Goal: Task Accomplishment & Management: Use online tool/utility

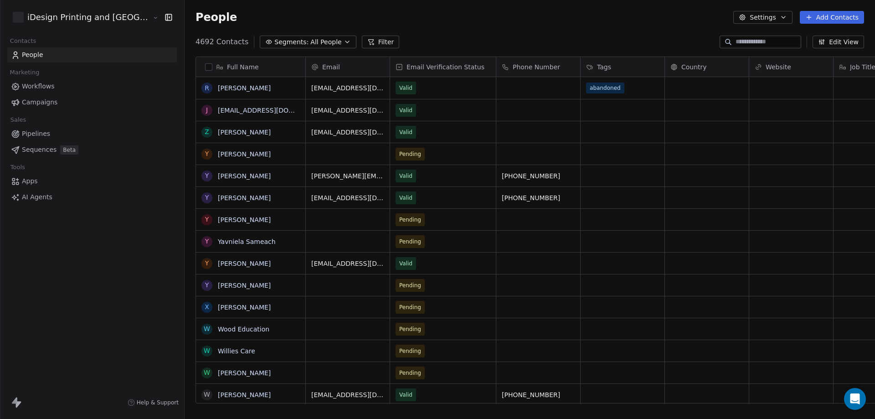
scroll to position [361, 712]
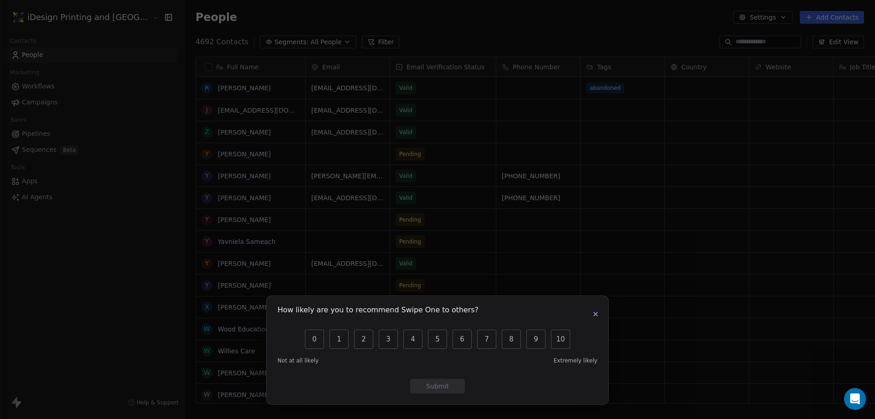
click at [596, 312] on icon "button" at bounding box center [595, 313] width 7 height 7
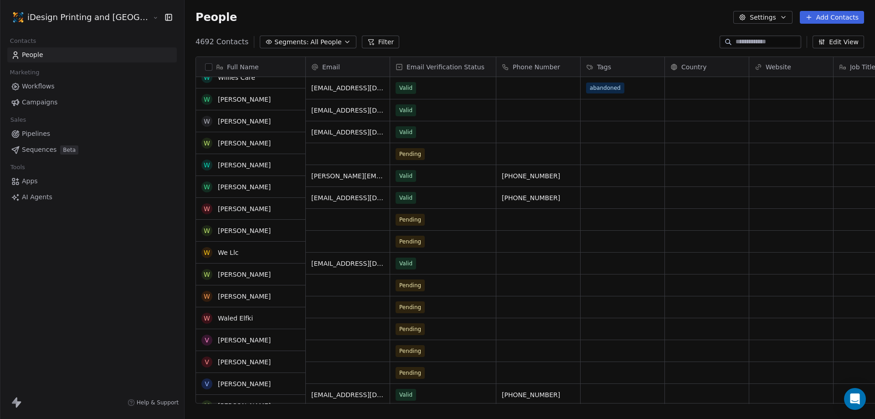
scroll to position [273, 0]
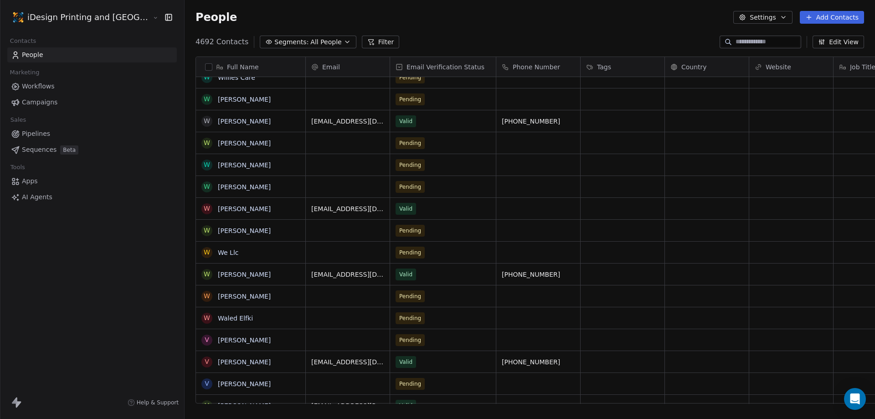
click at [62, 85] on link "Workflows" at bounding box center [92, 86] width 170 height 15
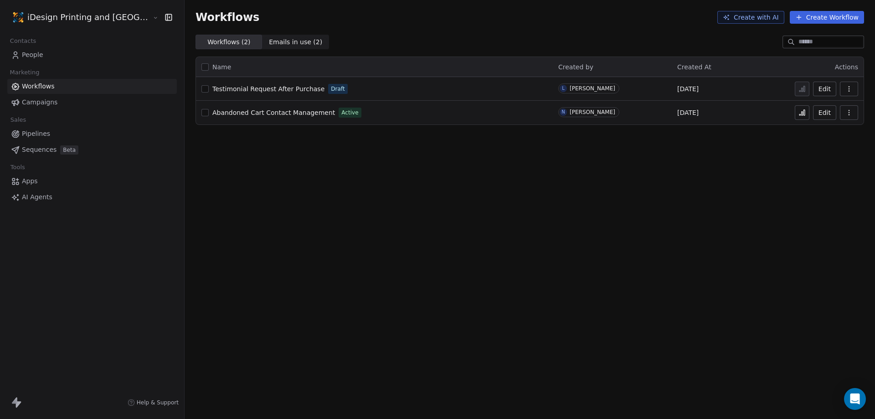
click at [53, 106] on span "Campaigns" at bounding box center [40, 103] width 36 height 10
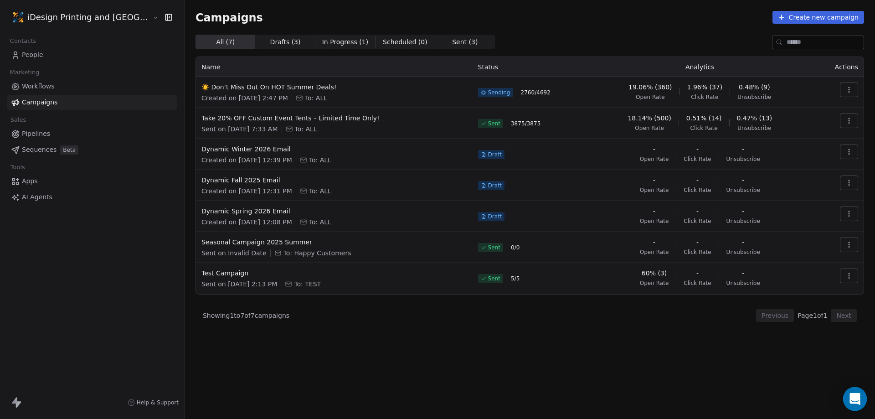
click at [861, 396] on div "Open Intercom Messenger" at bounding box center [855, 399] width 24 height 24
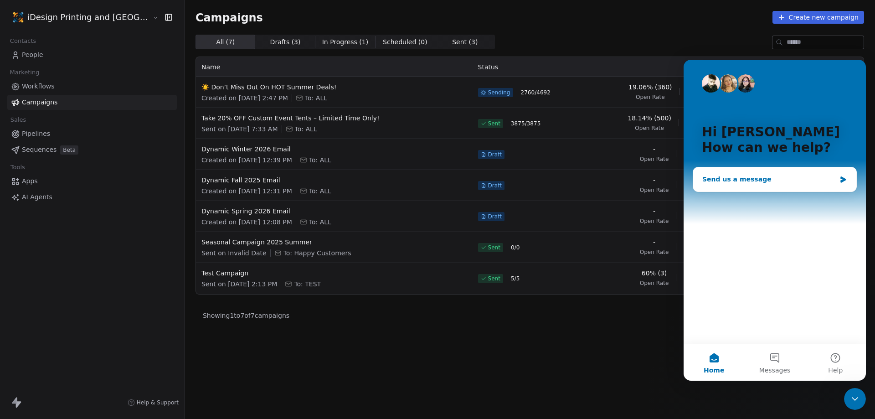
click at [766, 177] on div "Send us a message" at bounding box center [769, 180] width 134 height 10
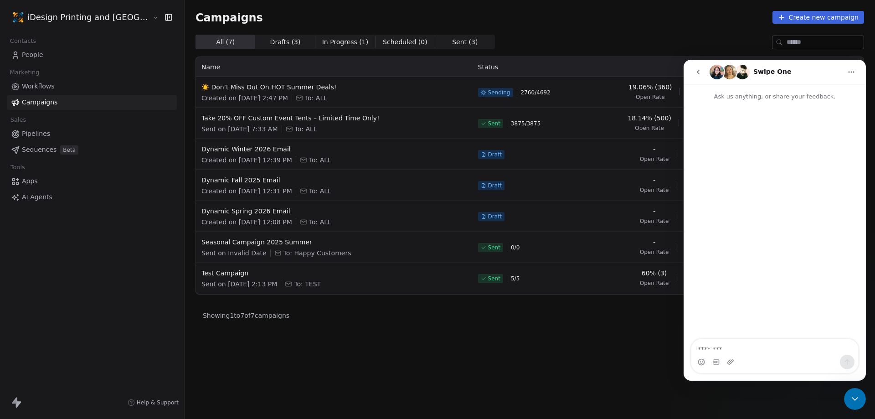
click at [731, 351] on textarea "Message…" at bounding box center [774, 346] width 167 height 15
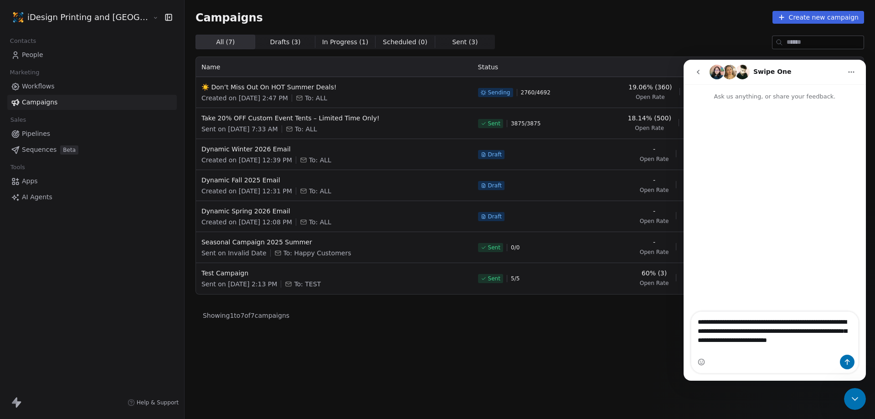
type textarea "**********"
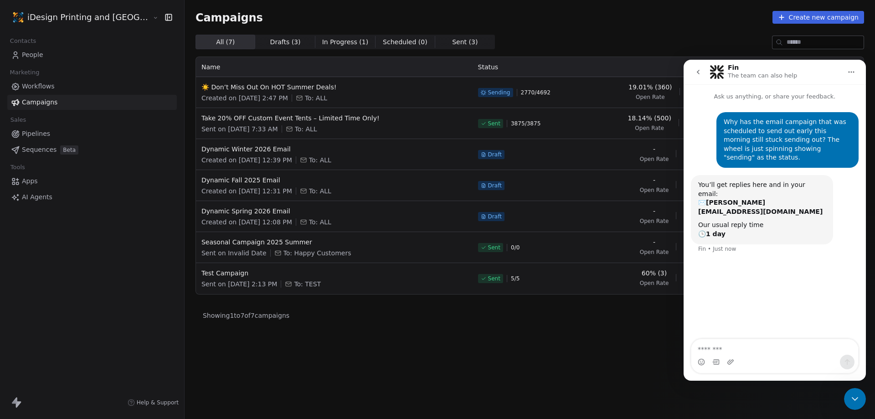
click at [660, 337] on div "All ( 7 ) All ( 7 ) Drafts ( 3 ) Drafts ( 3 ) In Progress ( 1 ) In Progress ( 1…" at bounding box center [530, 187] width 669 height 304
click at [854, 399] on icon "Close Intercom Messenger" at bounding box center [855, 399] width 6 height 4
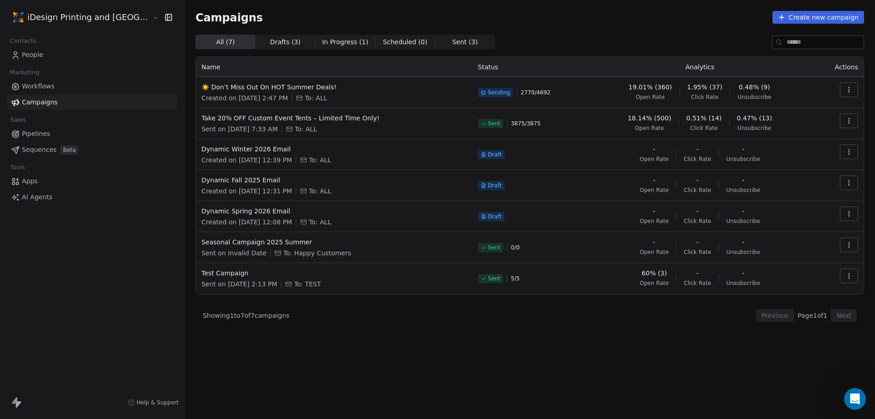
click at [322, 41] on span "In Progress ( 1 )" at bounding box center [345, 42] width 46 height 10
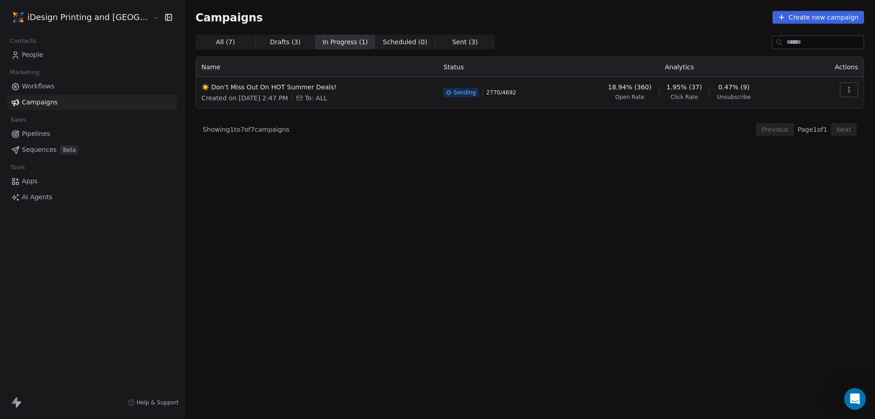
click at [845, 88] on button "button" at bounding box center [849, 90] width 18 height 15
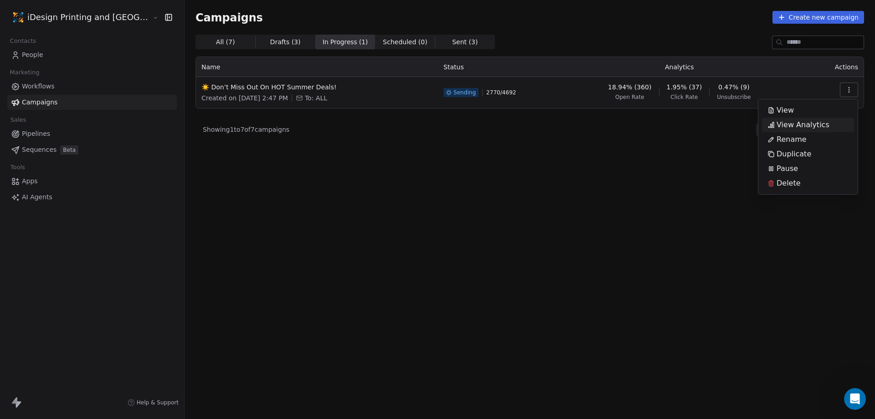
click at [822, 127] on span "View Analytics" at bounding box center [803, 124] width 53 height 11
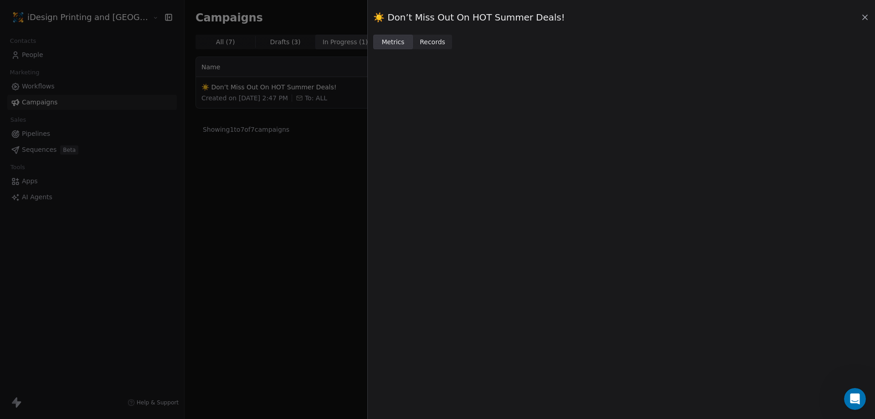
click at [861, 14] on icon at bounding box center [865, 17] width 9 height 9
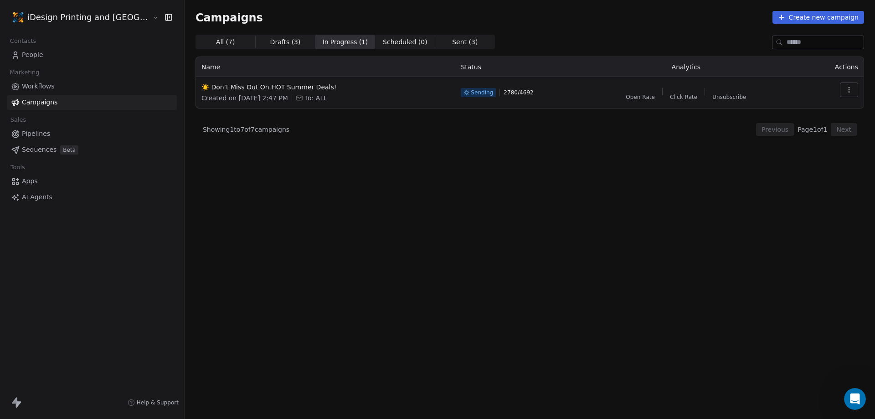
click at [738, 257] on div "All ( 7 ) All ( 7 ) Drafts ( 3 ) Drafts ( 3 ) In Progress ( 1 ) In Progress ( 1…" at bounding box center [530, 187] width 669 height 304
click at [216, 41] on span "All ( 7 )" at bounding box center [225, 42] width 19 height 10
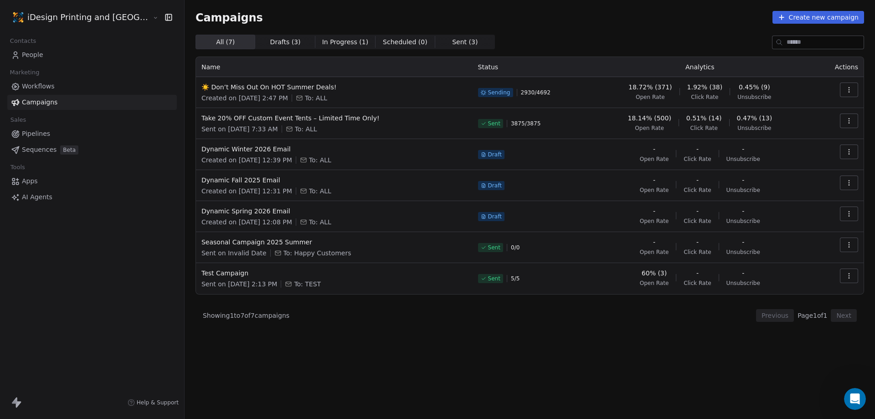
click at [856, 397] on icon "Open Intercom Messenger" at bounding box center [855, 399] width 15 height 15
